Goal: Information Seeking & Learning: Learn about a topic

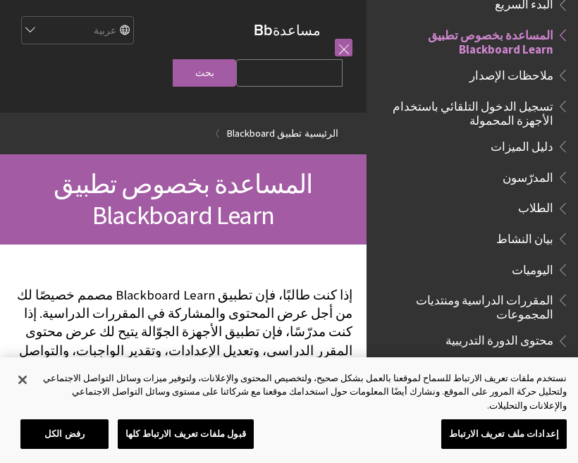
click at [537, 204] on span "الطلاب" at bounding box center [535, 206] width 35 height 19
click at [549, 207] on span "الطلاب" at bounding box center [535, 206] width 35 height 19
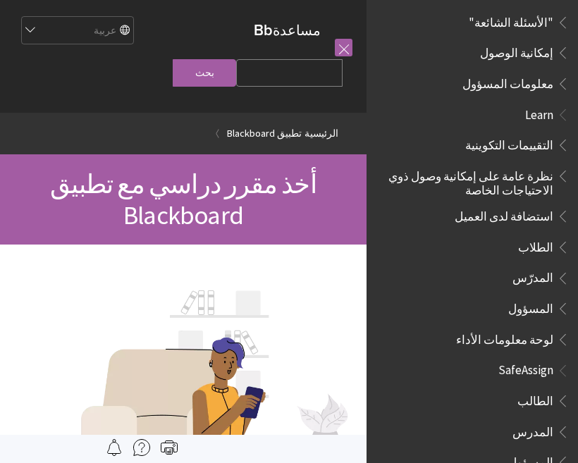
scroll to position [803, 0]
